Goal: Task Accomplishment & Management: Manage account settings

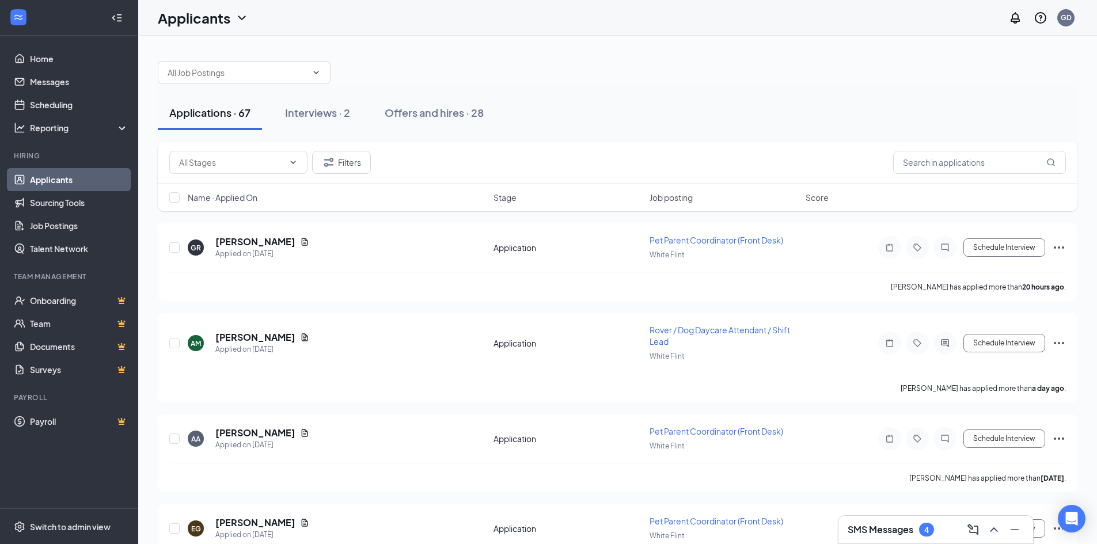
click at [859, 536] on div "SMS Messages 4" at bounding box center [891, 530] width 86 height 14
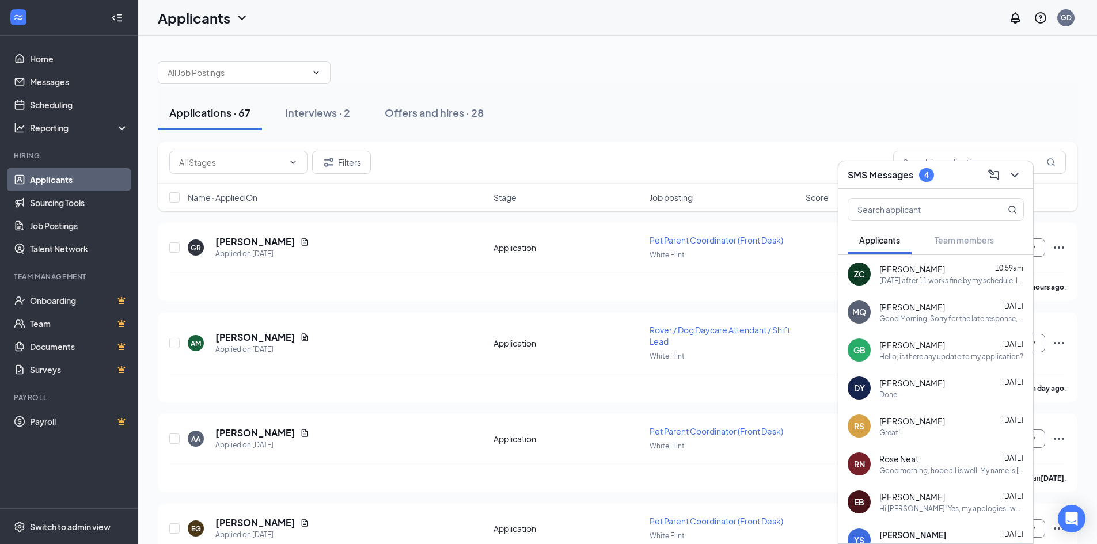
click at [968, 278] on div "[DATE] after 11 works fine by my schedule. I look forward to talking with you!" at bounding box center [951, 281] width 145 height 10
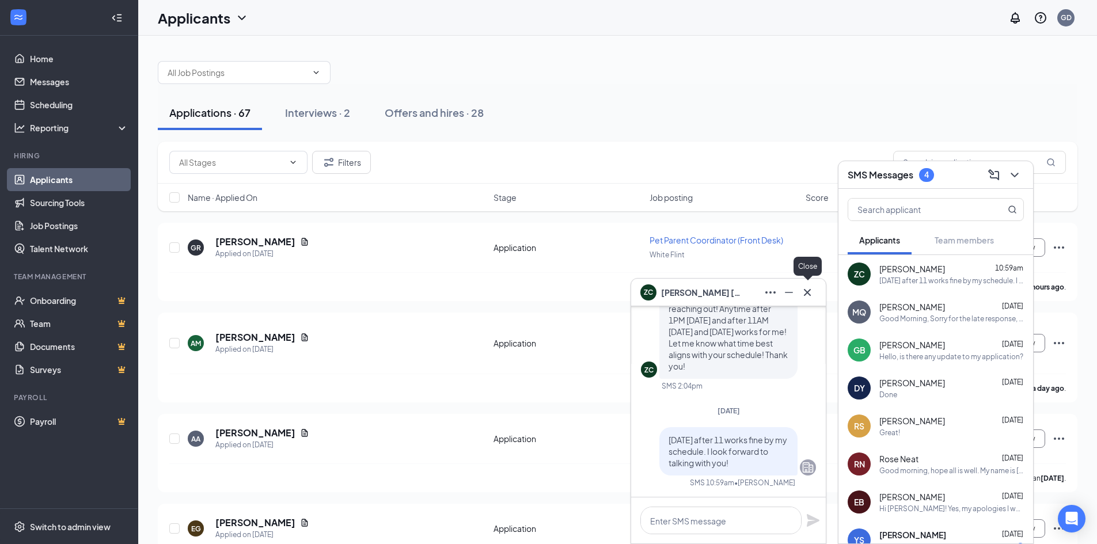
click at [807, 292] on icon "Cross" at bounding box center [807, 291] width 7 height 7
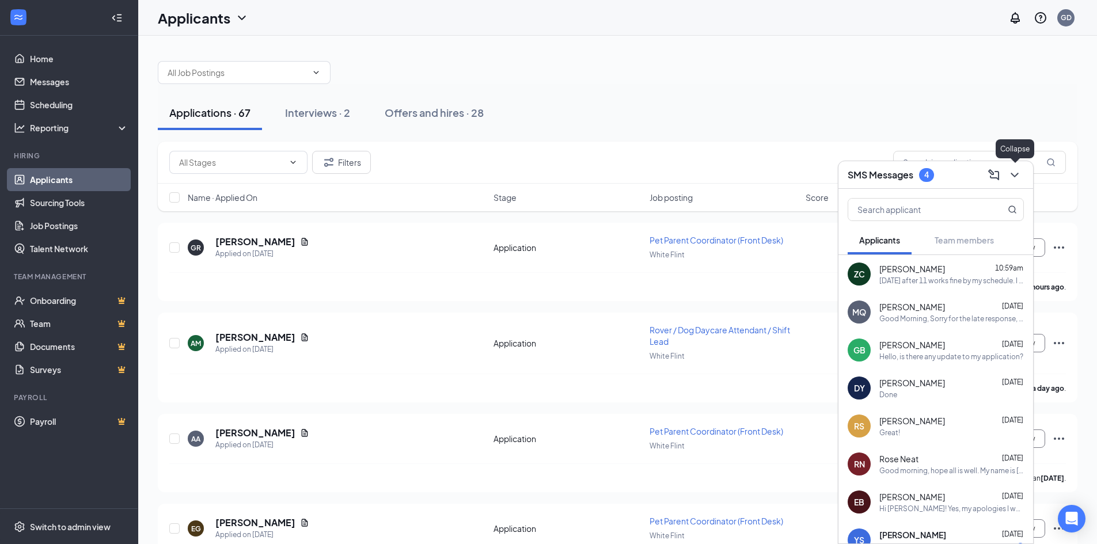
click at [1008, 170] on icon "ChevronDown" at bounding box center [1015, 175] width 14 height 14
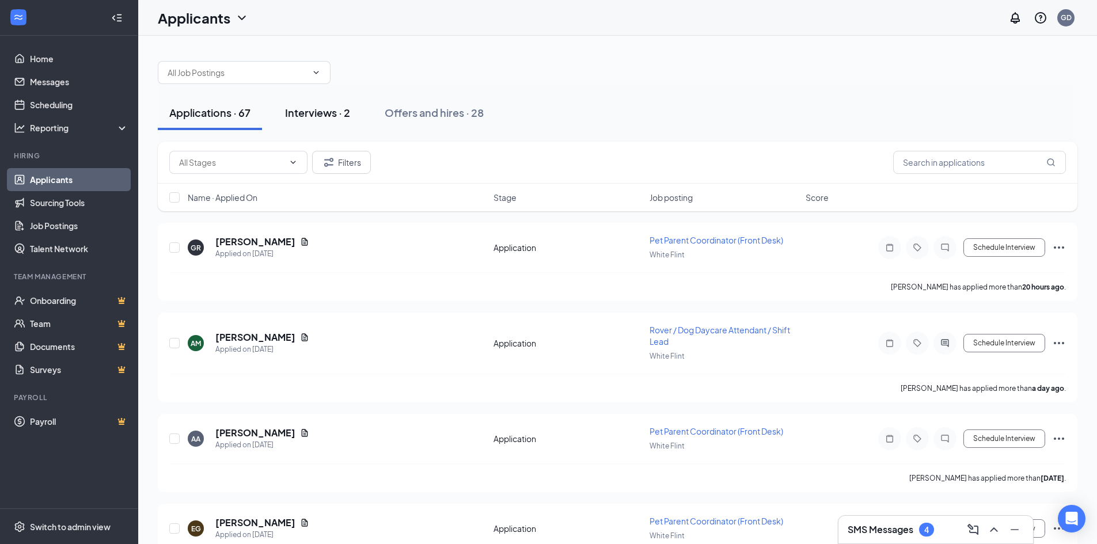
click at [315, 111] on div "Interviews · 2" at bounding box center [317, 112] width 65 height 14
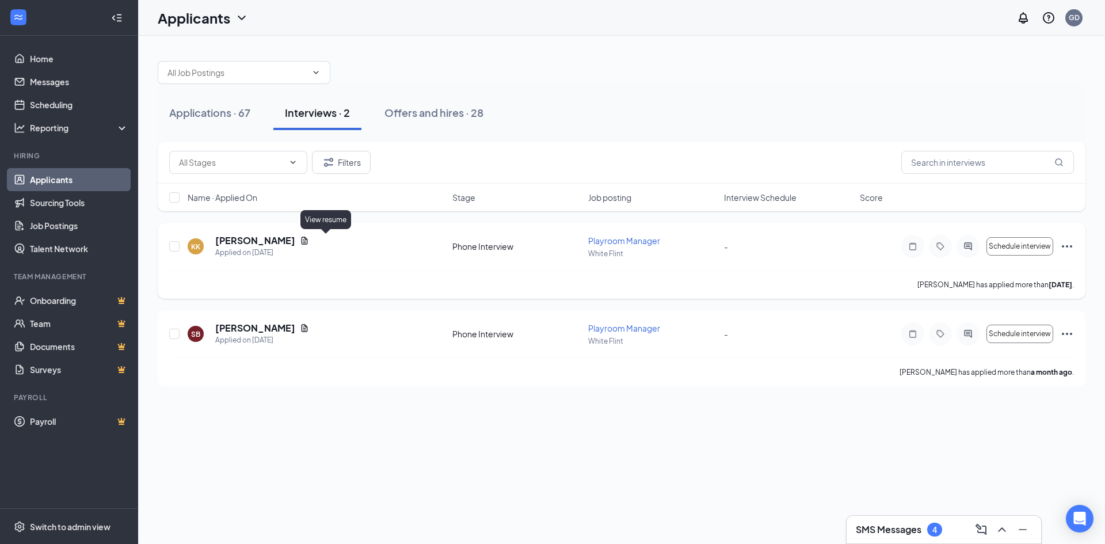
click at [308, 244] on icon "Document" at bounding box center [305, 240] width 6 height 7
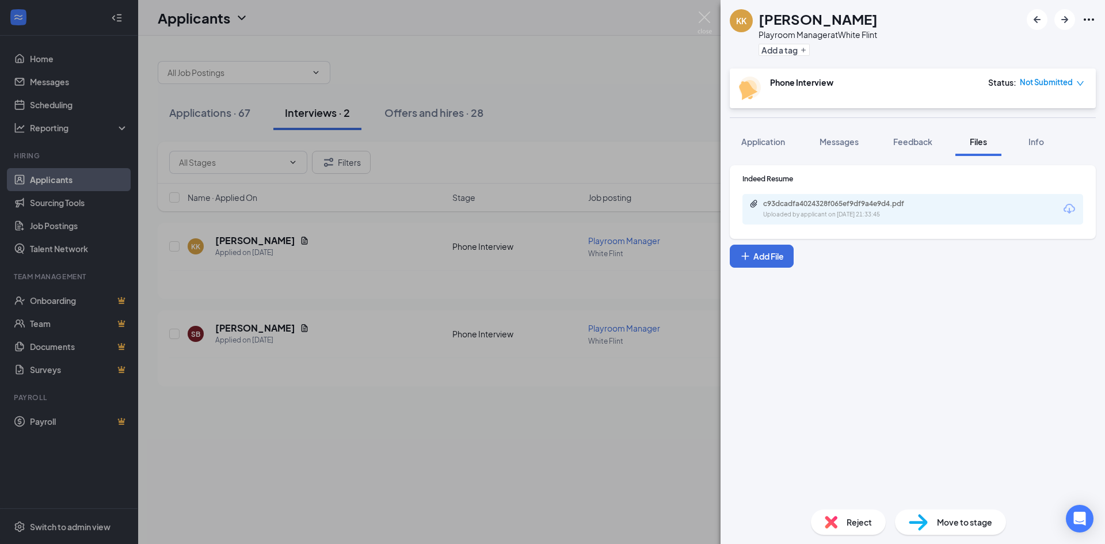
click at [825, 219] on div "c93dcadfa4024328f065ef9df9a4e9d4.pdf Uploaded by applicant on [DATE] 21:33:45" at bounding box center [913, 209] width 341 height 31
click at [825, 212] on div "Uploaded by applicant on [DATE] 21:33:45" at bounding box center [849, 214] width 173 height 9
click at [701, 17] on img at bounding box center [705, 23] width 14 height 22
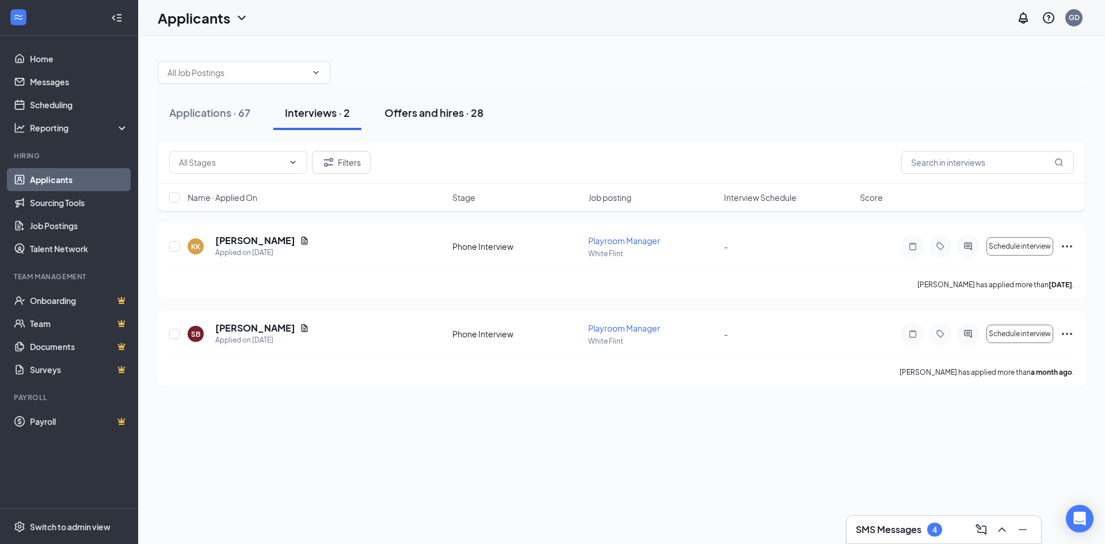
click at [435, 110] on div "Offers and hires · 28" at bounding box center [434, 112] width 99 height 14
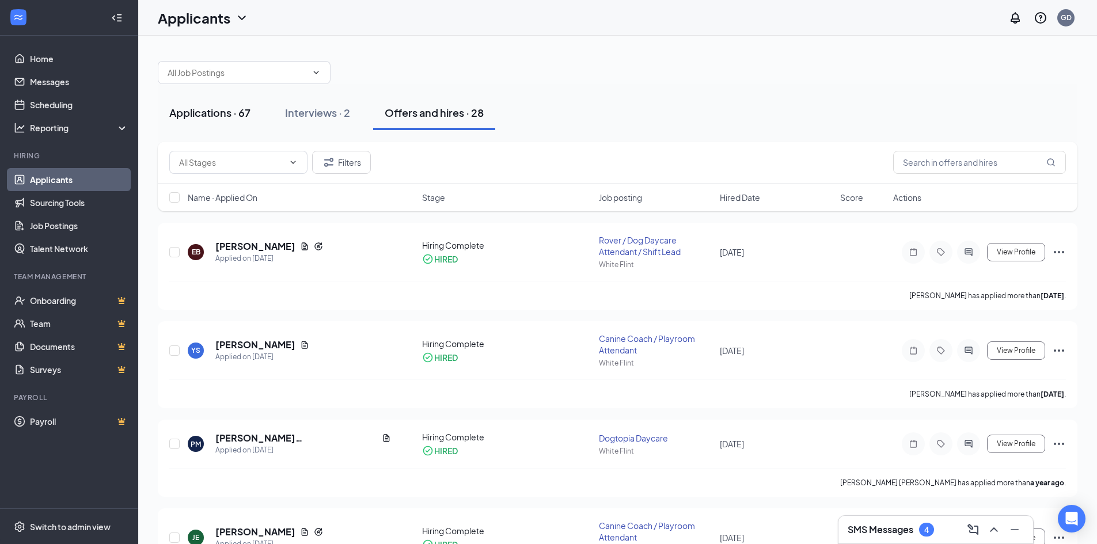
click at [222, 105] on div "Applications · 67" at bounding box center [209, 112] width 81 height 14
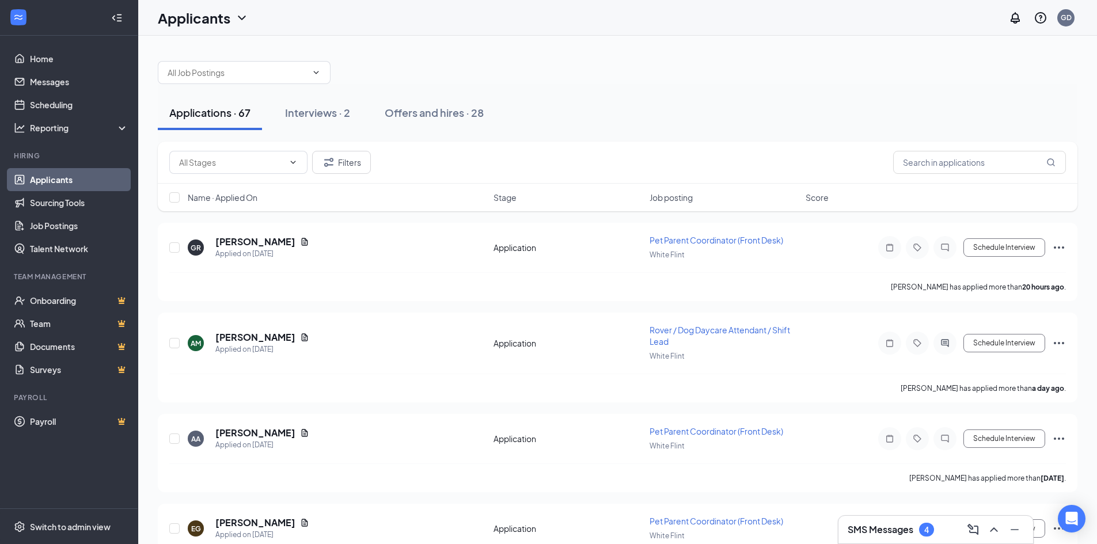
click at [890, 523] on h3 "SMS Messages" at bounding box center [881, 529] width 66 height 13
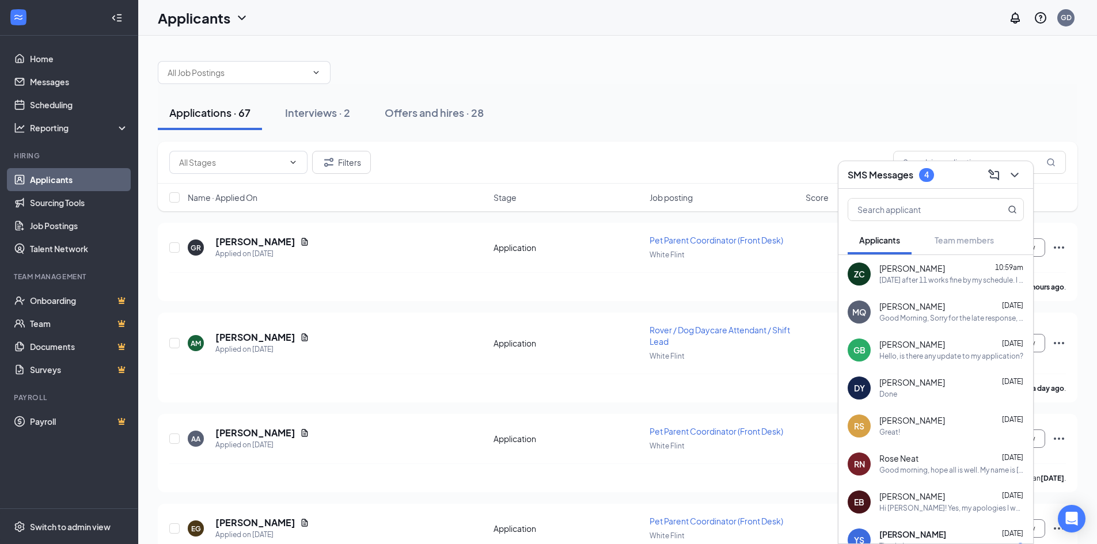
click at [898, 279] on div "[DATE] after 11 works fine by my schedule. I look forward to talking with you!" at bounding box center [951, 281] width 145 height 10
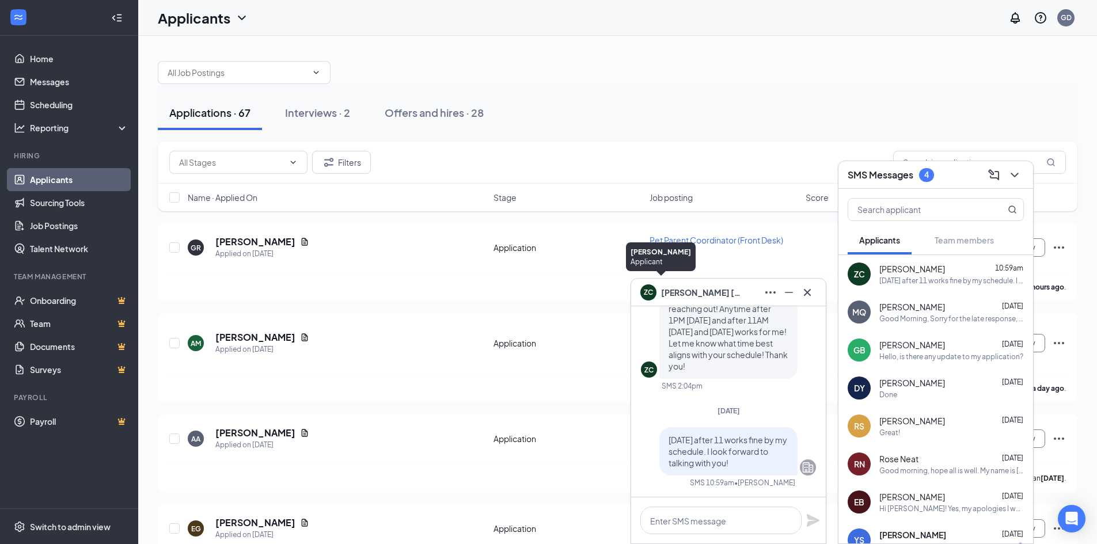
click at [674, 289] on span "[PERSON_NAME]" at bounding box center [701, 292] width 81 height 13
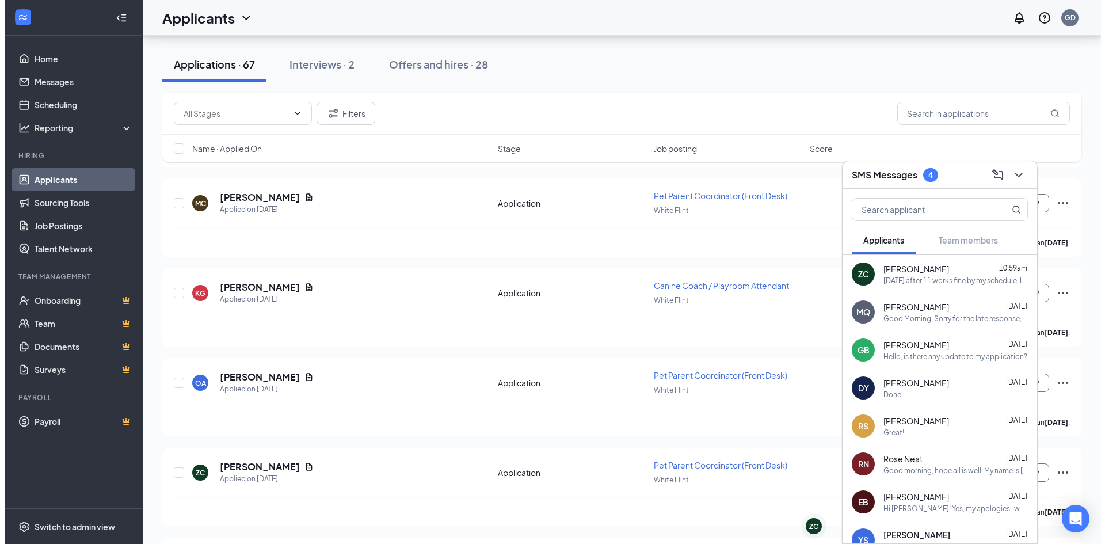
scroll to position [576, 0]
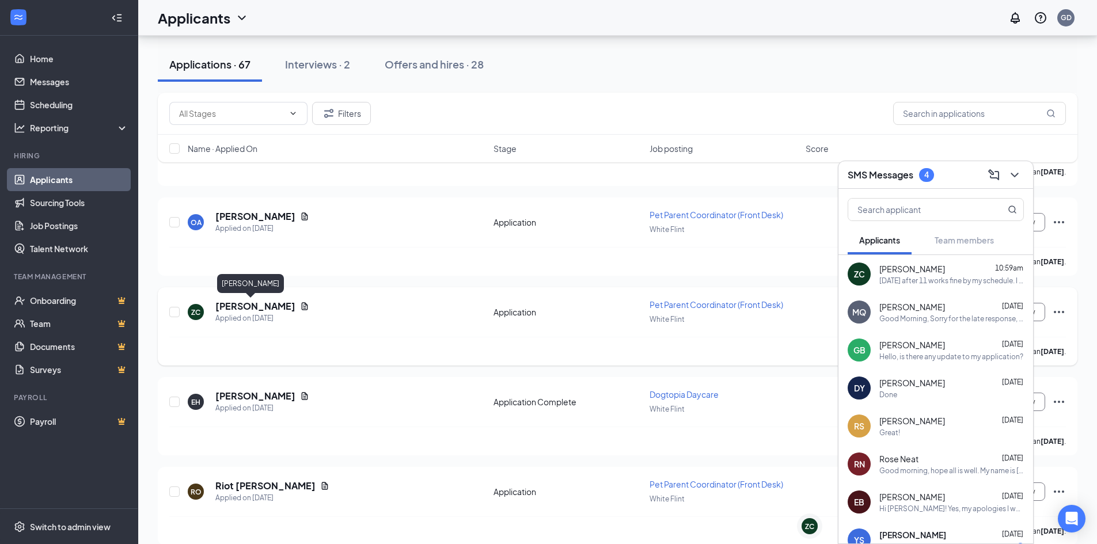
click at [260, 306] on h5 "[PERSON_NAME]" at bounding box center [255, 306] width 80 height 13
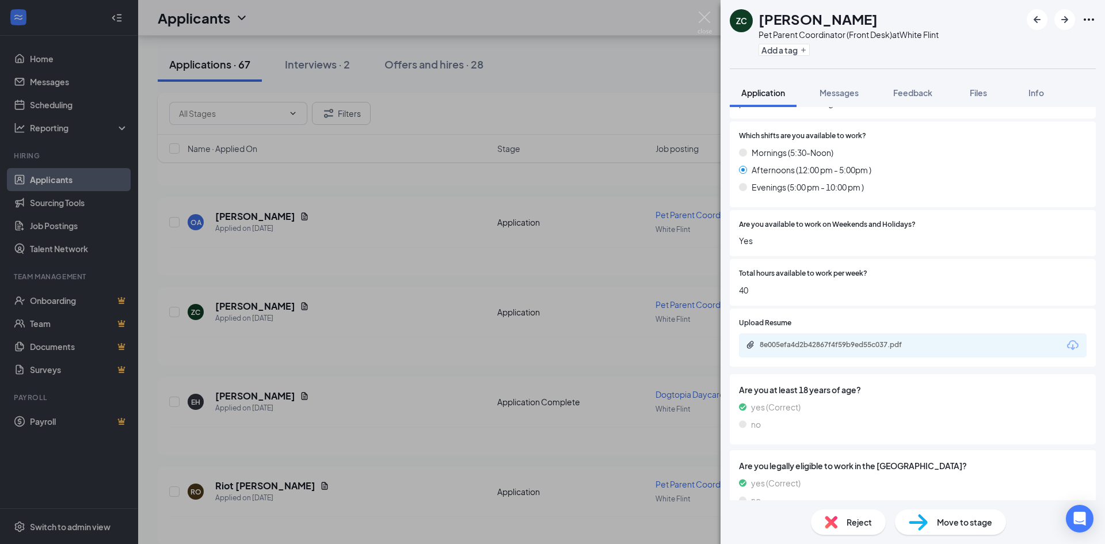
scroll to position [908, 0]
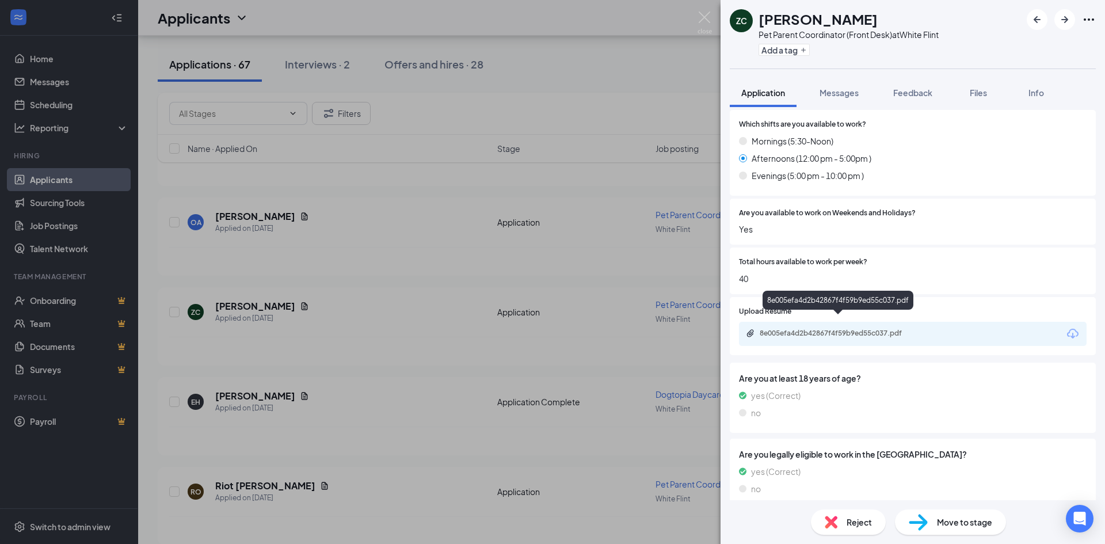
click at [862, 329] on div "8e005efa4d2b42867f4f59b9ed55c037.pdf" at bounding box center [840, 333] width 161 height 9
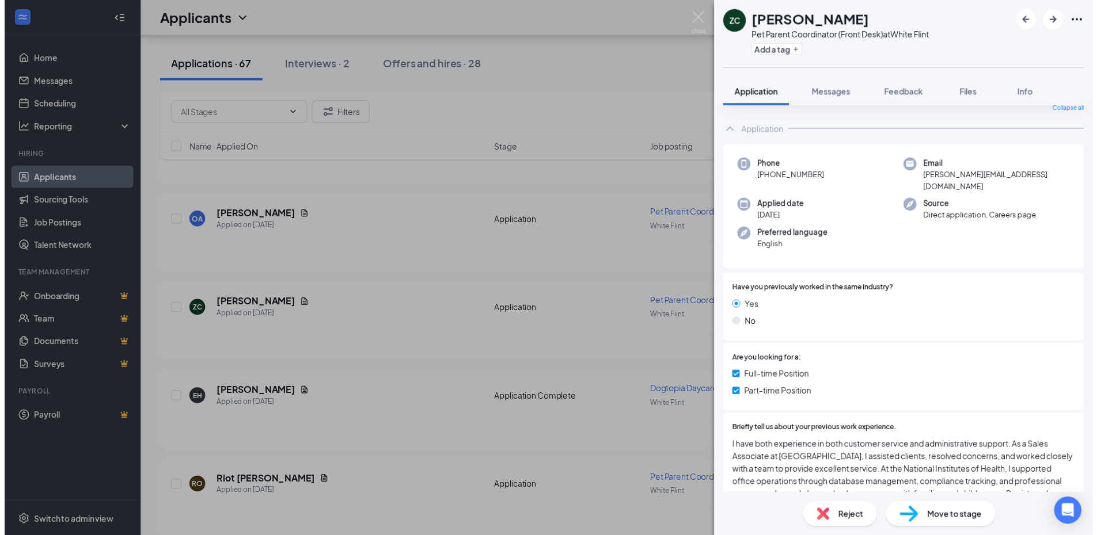
scroll to position [0, 0]
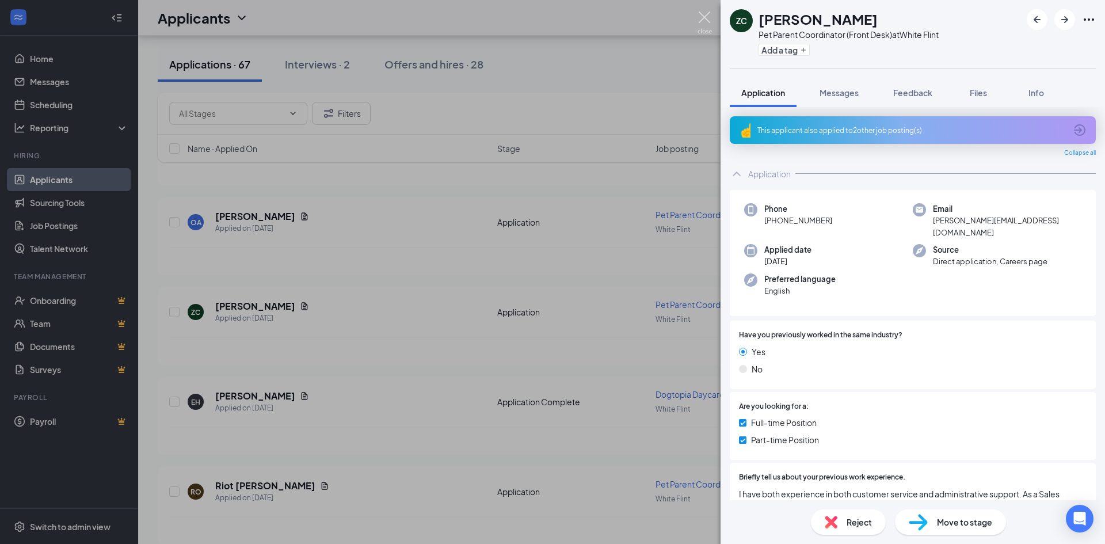
click at [703, 20] on img at bounding box center [705, 23] width 14 height 22
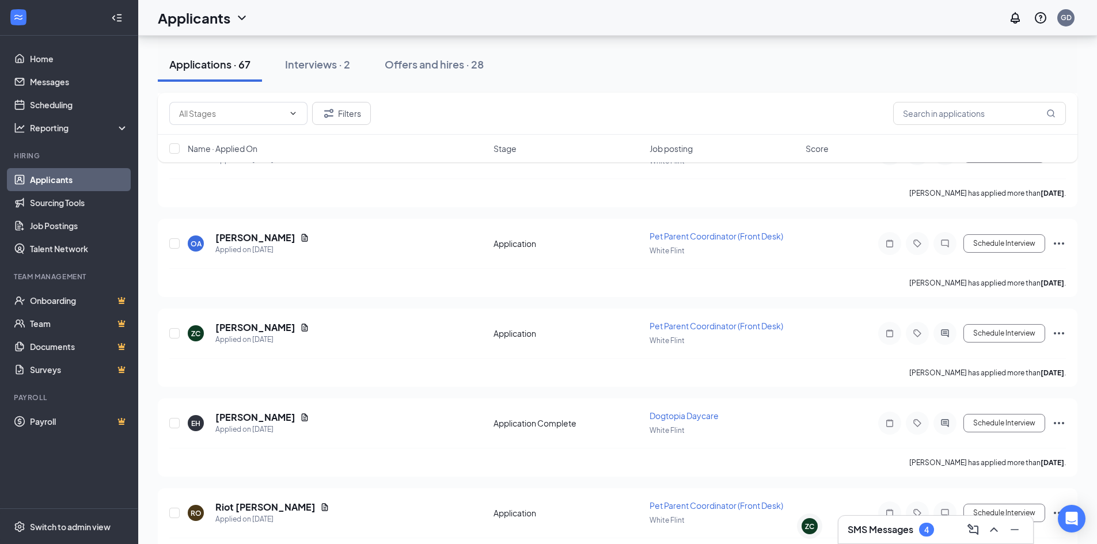
scroll to position [403, 0]
